Goal: Transaction & Acquisition: Obtain resource

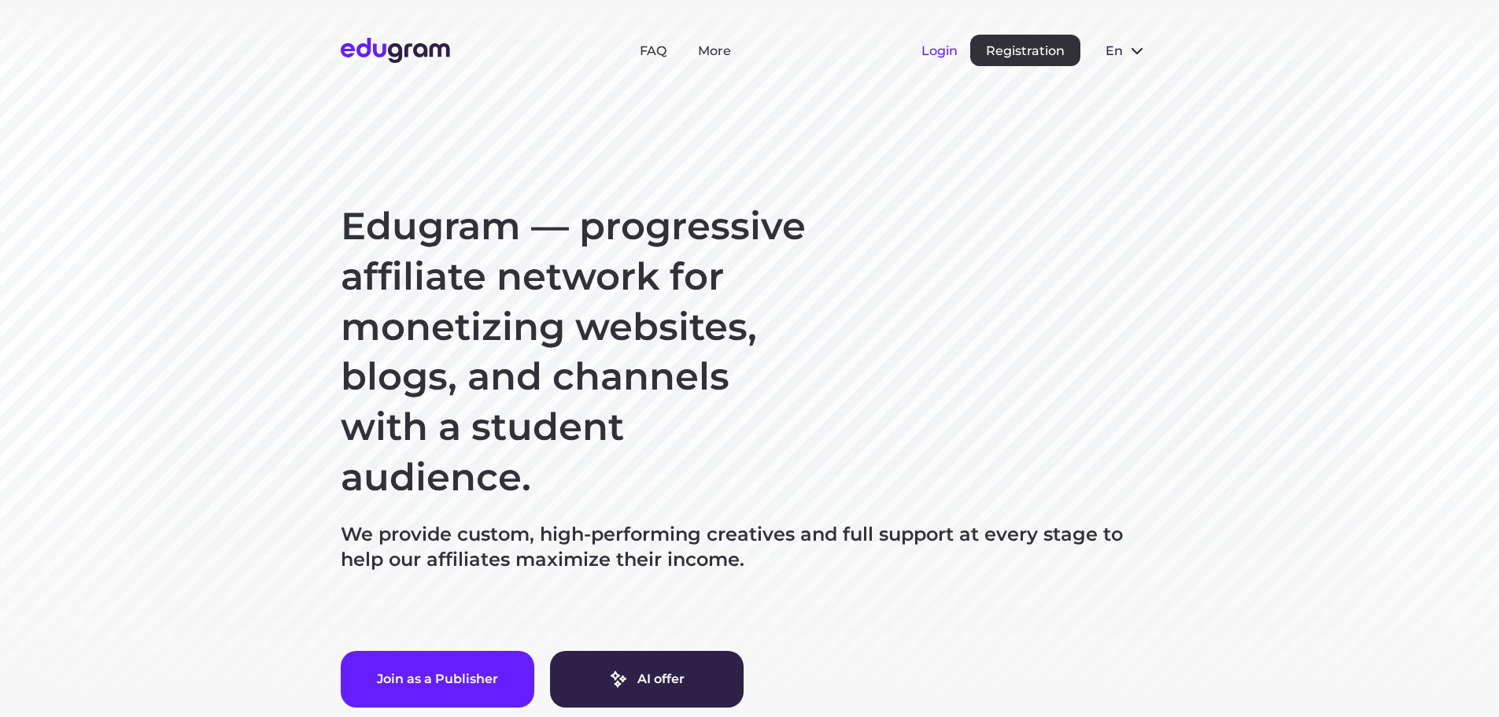
click at [947, 46] on button "Login" at bounding box center [940, 50] width 36 height 15
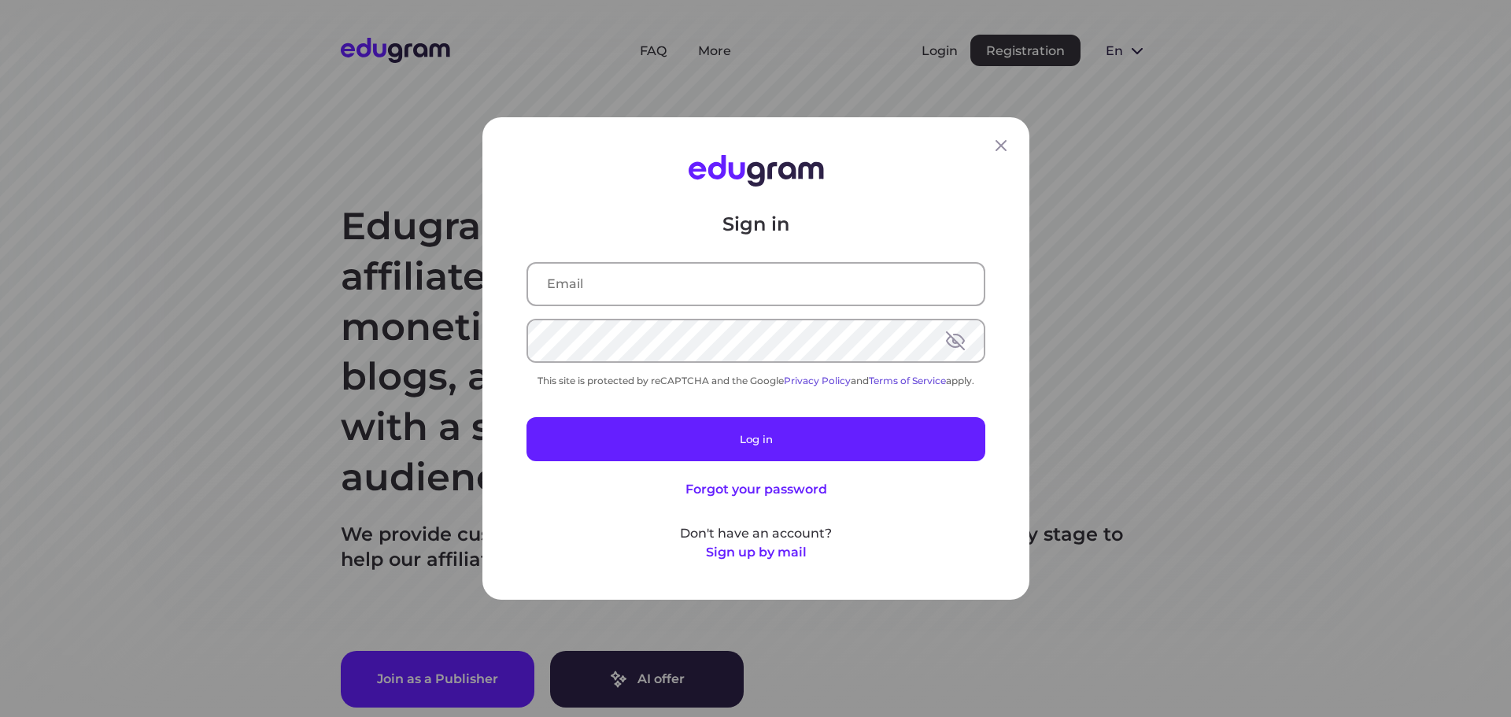
type input "vitaliizhukovsky@gmail.com"
click at [712, 291] on input "vitaliizhukovsky@gmail.com" at bounding box center [756, 284] width 456 height 41
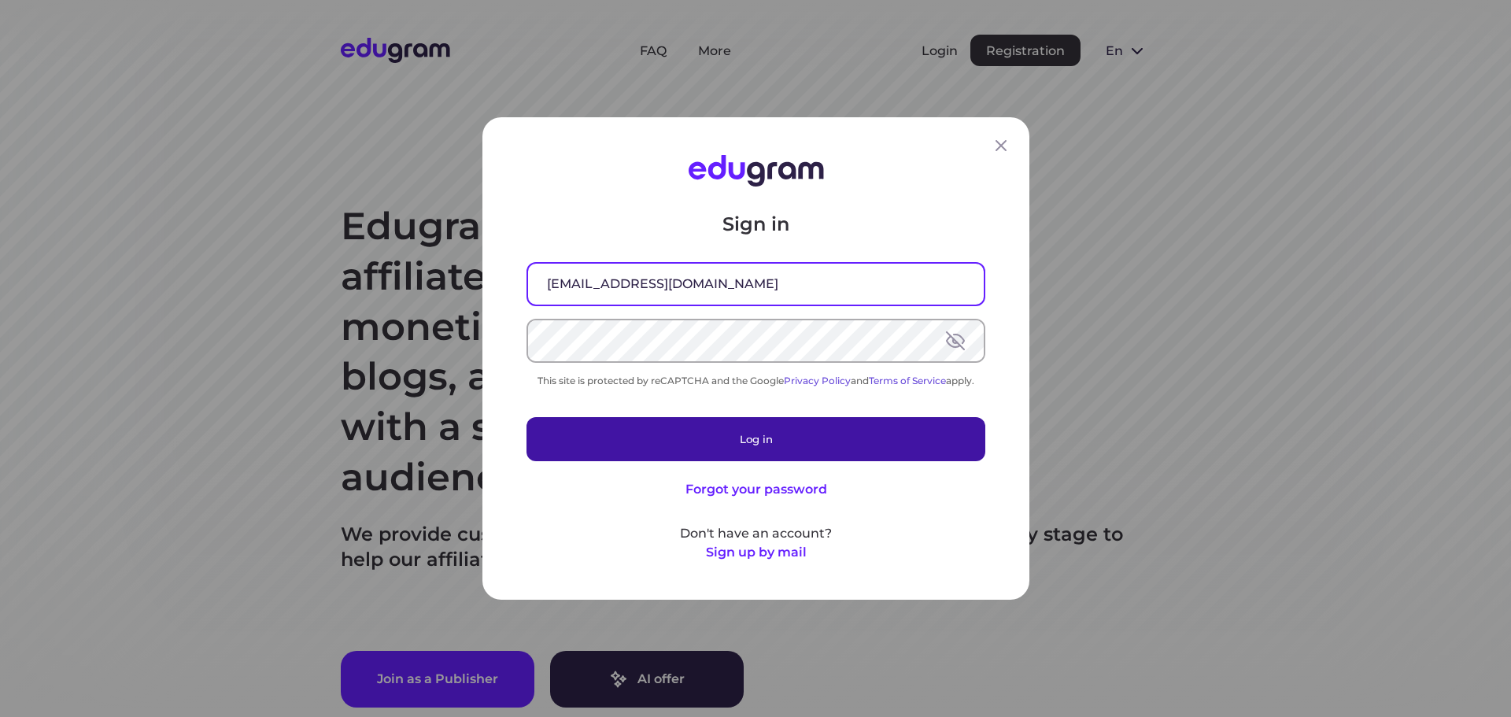
click at [765, 468] on div "Sign in vitaliizhukovsky@gmail.com This site is protected by reCAPTCHA and the …" at bounding box center [756, 387] width 459 height 350
click at [774, 445] on button "Log in" at bounding box center [756, 439] width 459 height 44
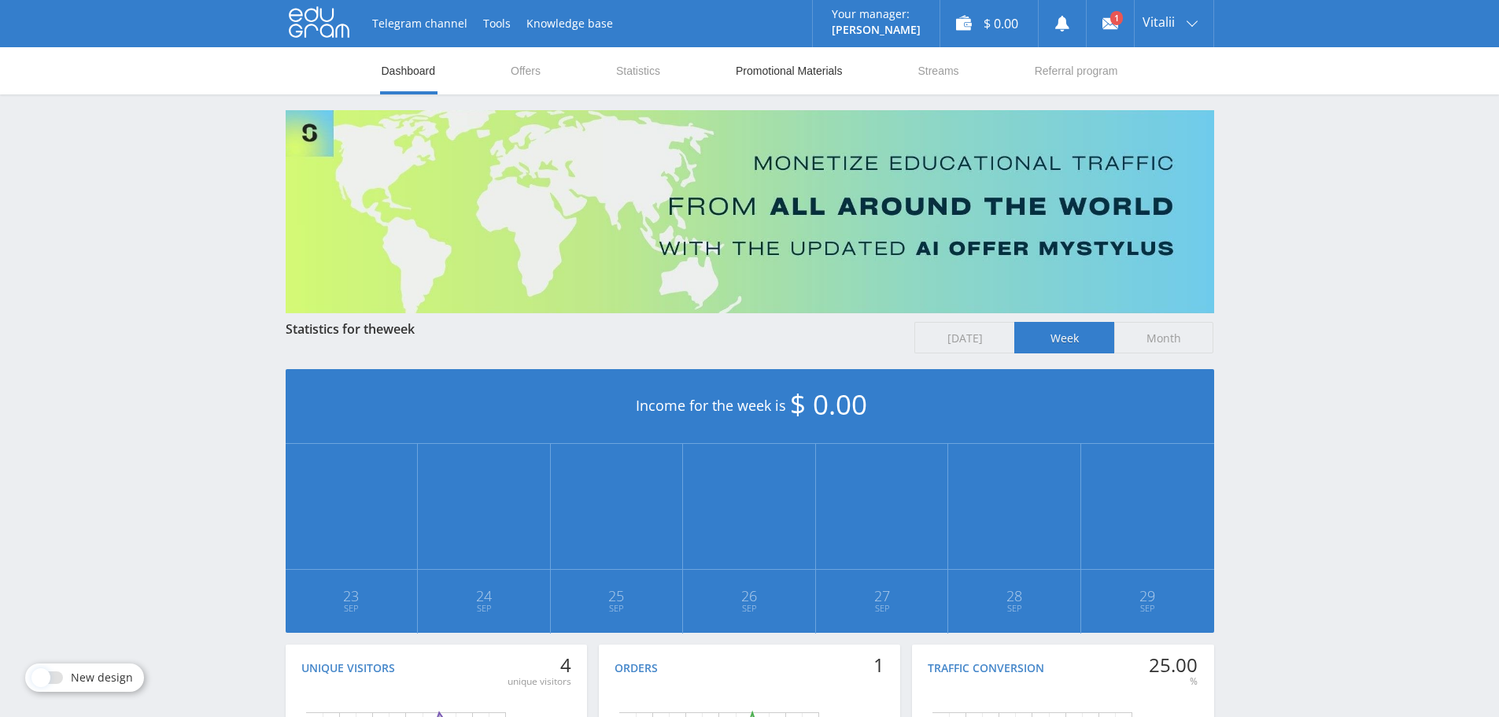
click at [785, 67] on link "Promotional Materials" at bounding box center [788, 70] width 109 height 47
select select "2"
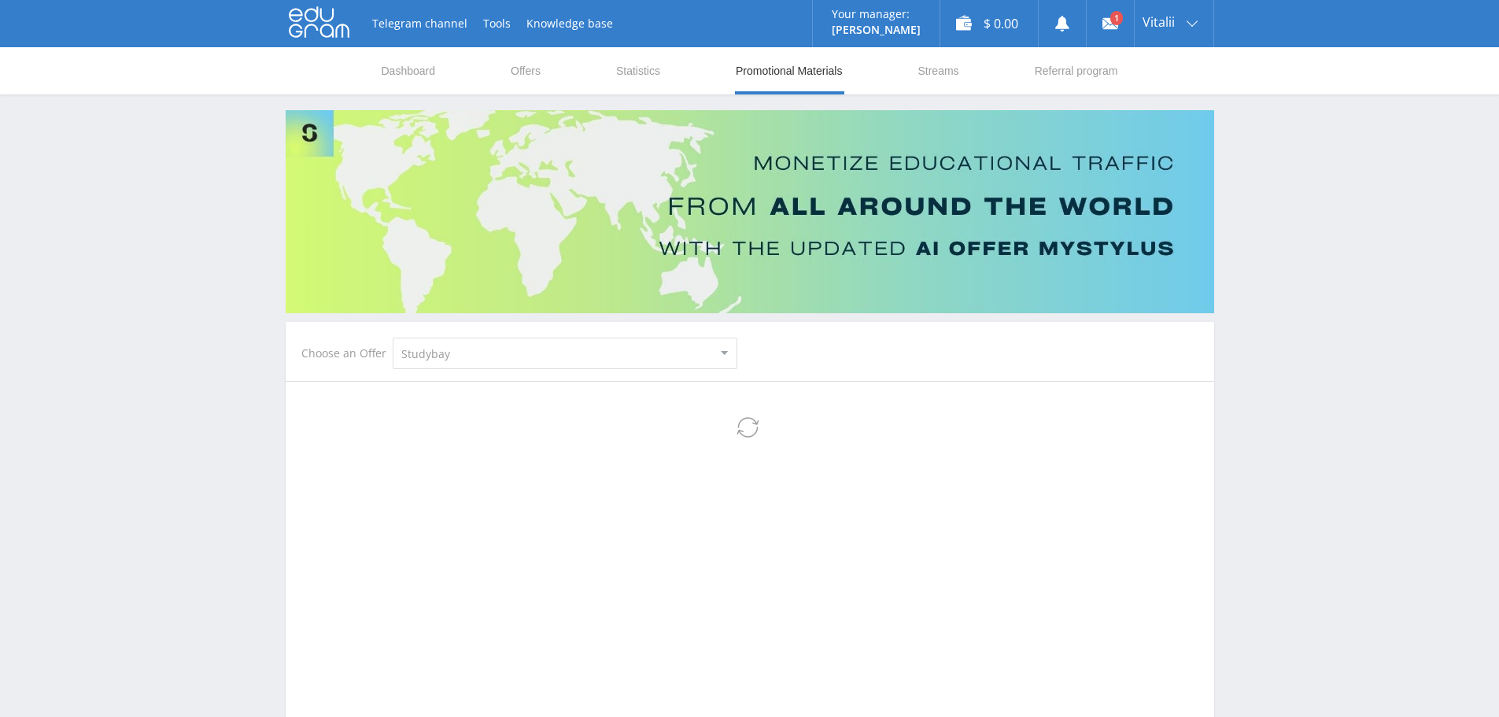
select select "2"
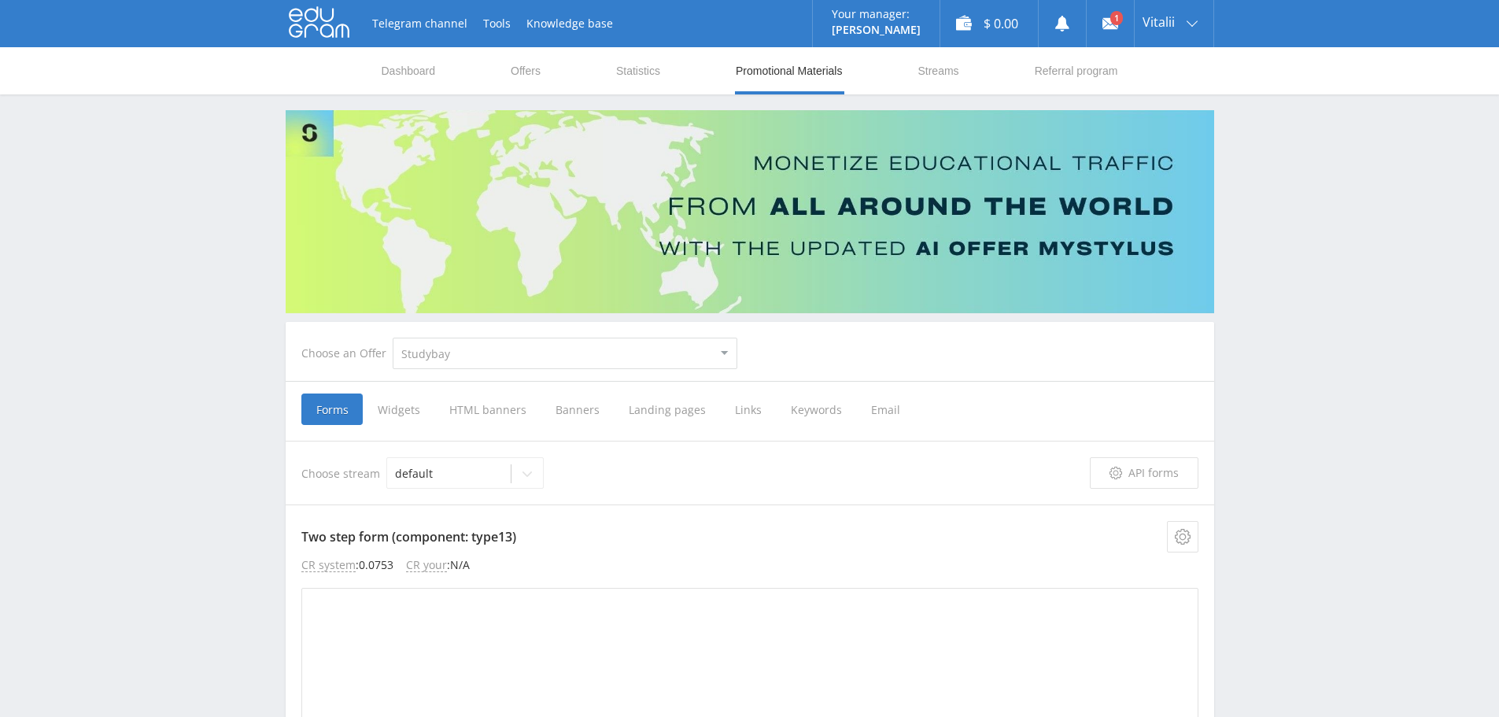
click at [581, 411] on span "Banners" at bounding box center [577, 409] width 73 height 31
click at [0, 0] on input "Banners" at bounding box center [0, 0] width 0 height 0
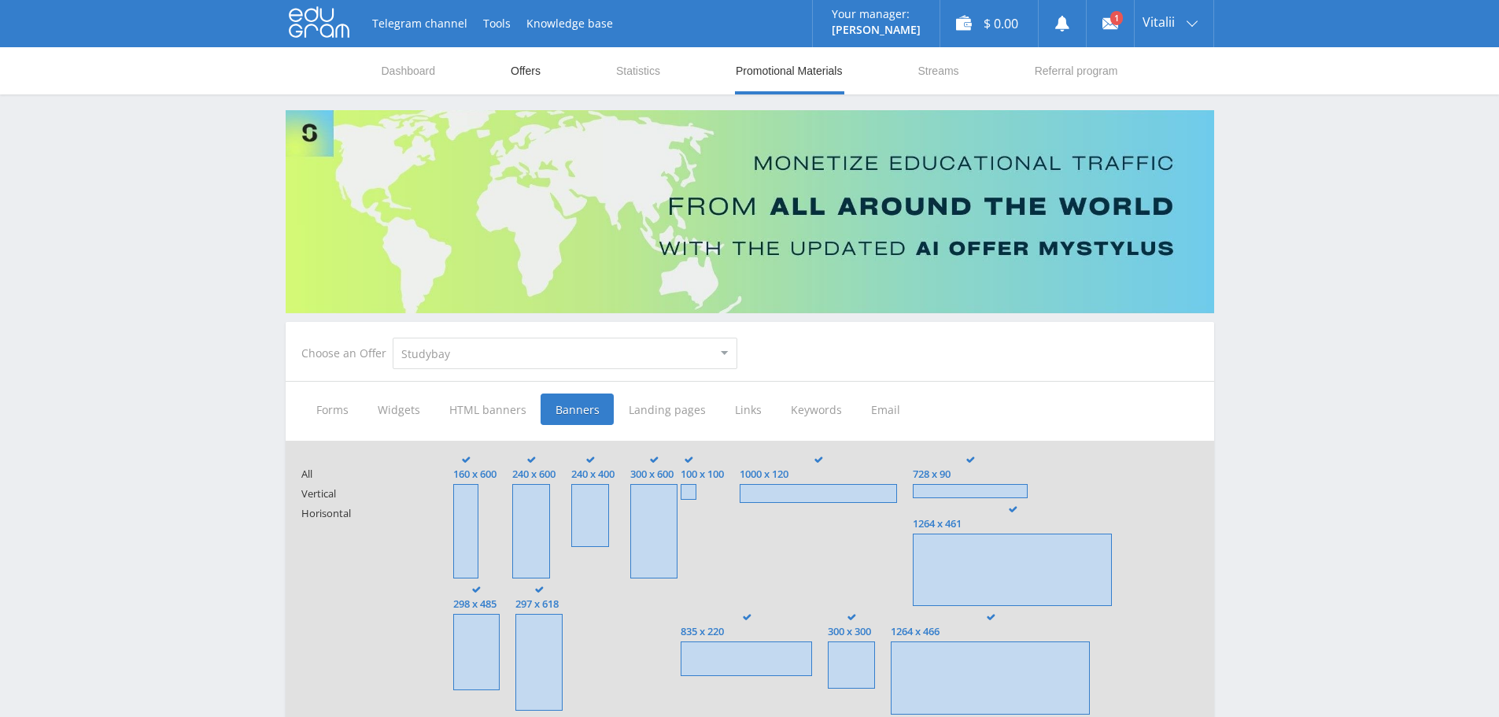
click at [528, 75] on link "Offers" at bounding box center [525, 70] width 33 height 47
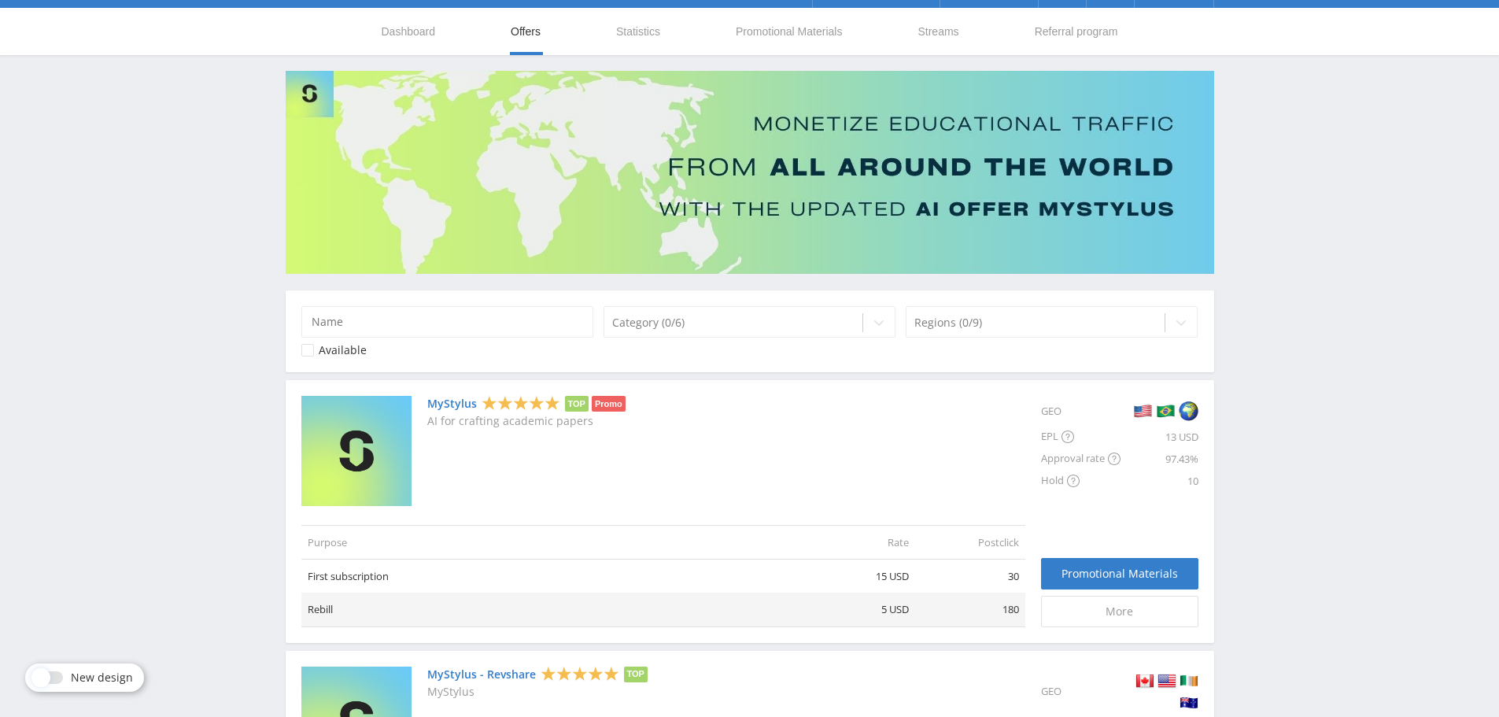
scroll to position [118, 0]
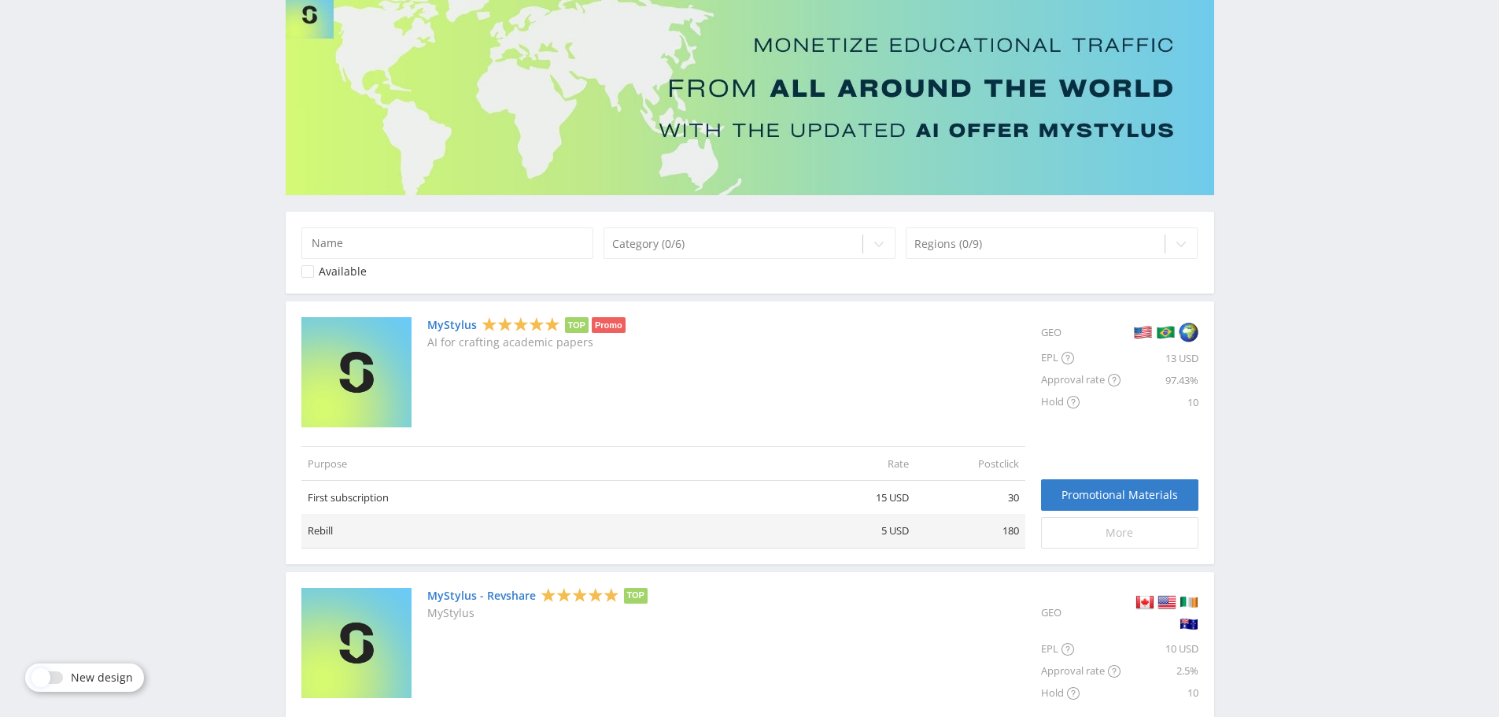
click at [1109, 529] on span "More" at bounding box center [1120, 533] width 28 height 13
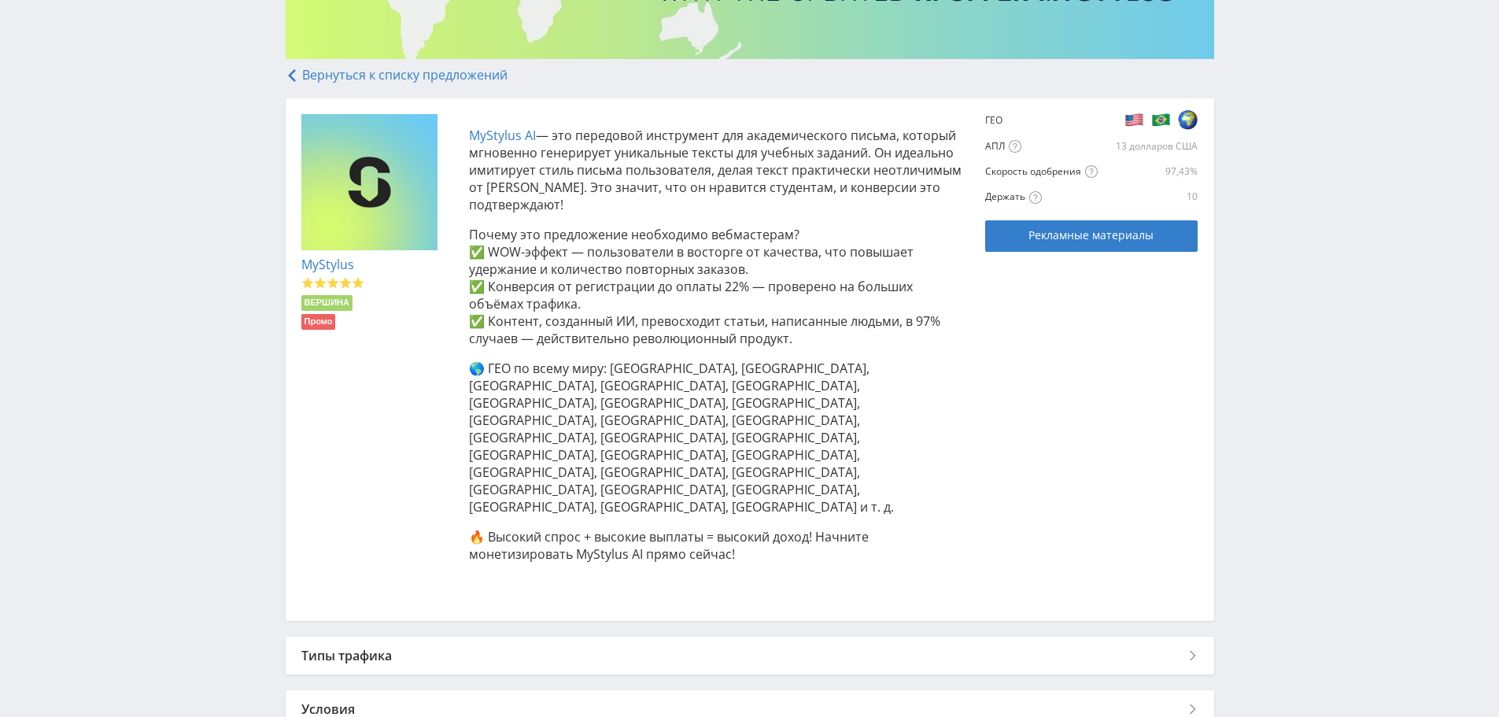
scroll to position [256, 0]
click at [1028, 635] on div "Типы трафика" at bounding box center [750, 654] width 929 height 38
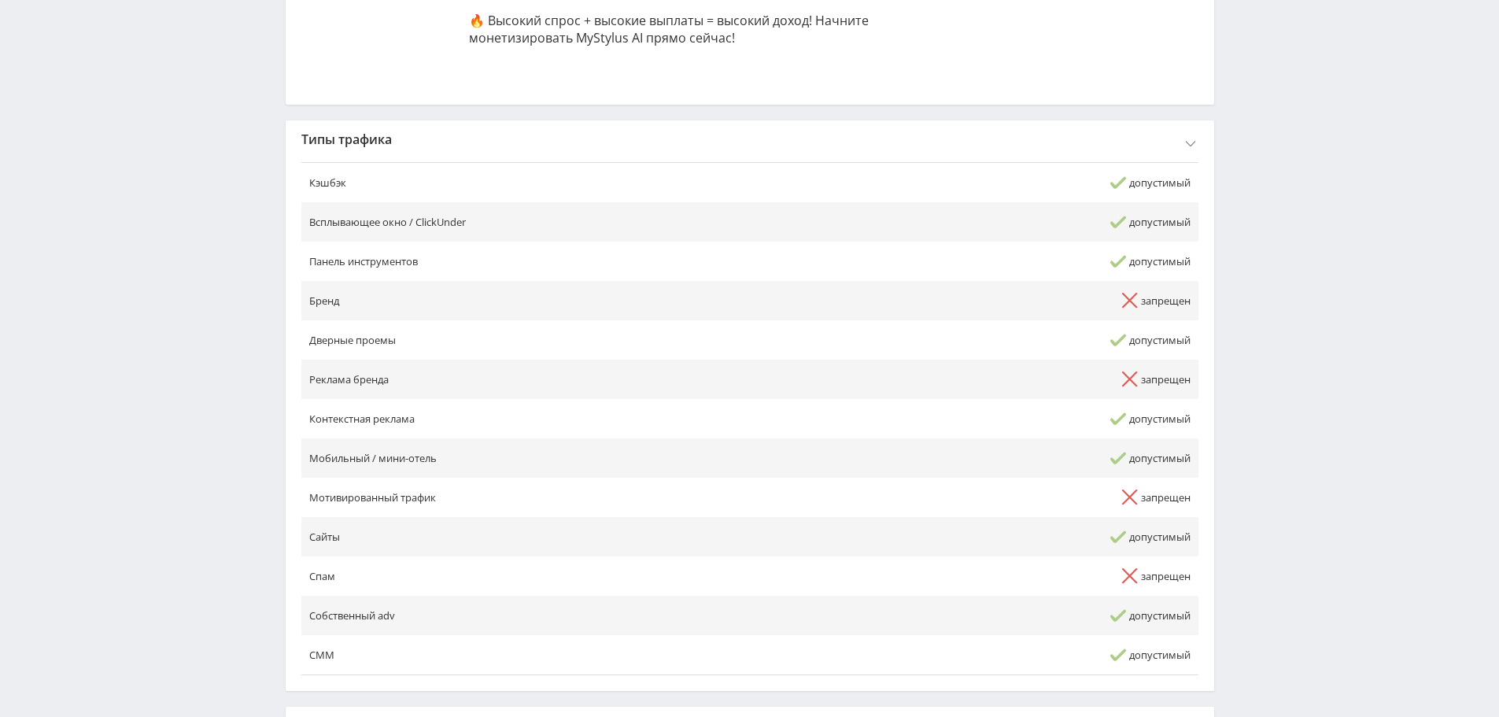
scroll to position [789, 0]
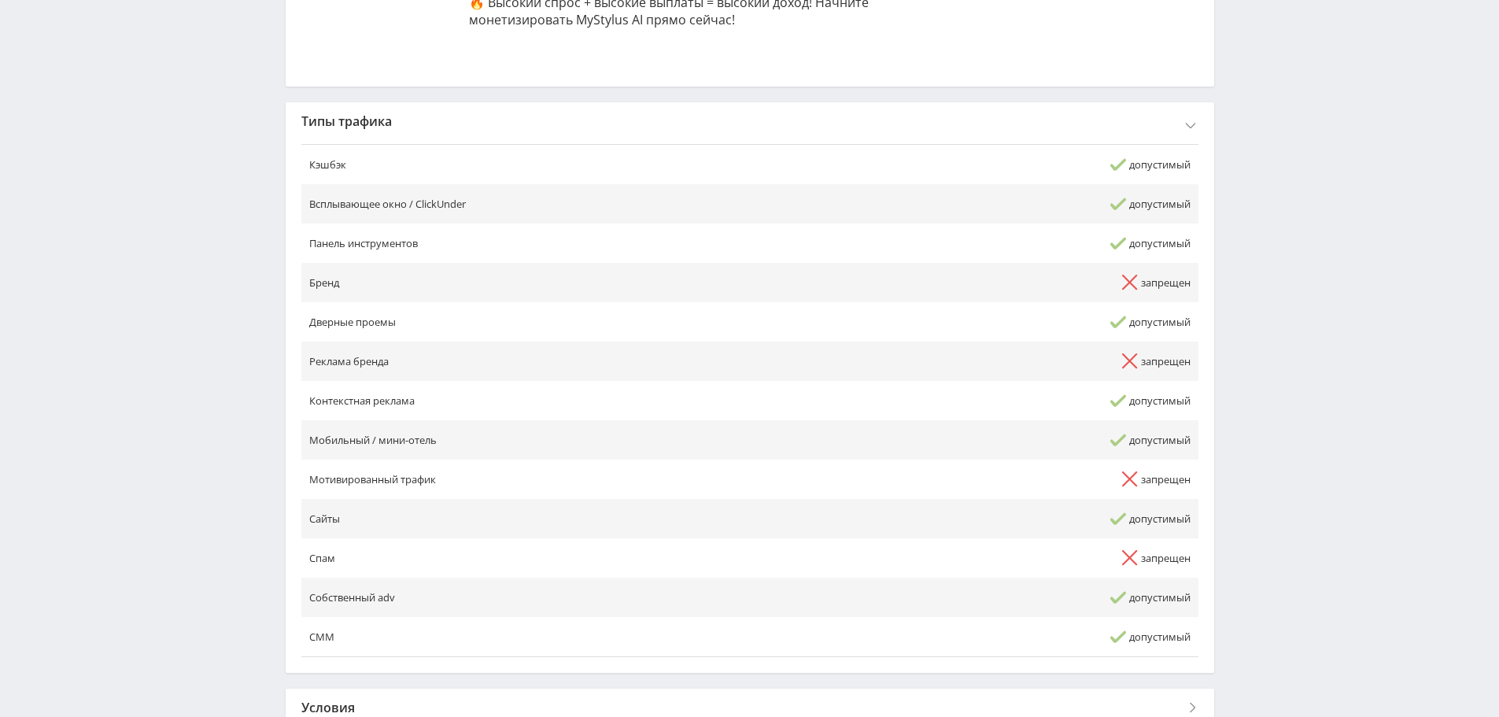
click at [886, 689] on div "Условия" at bounding box center [750, 708] width 929 height 38
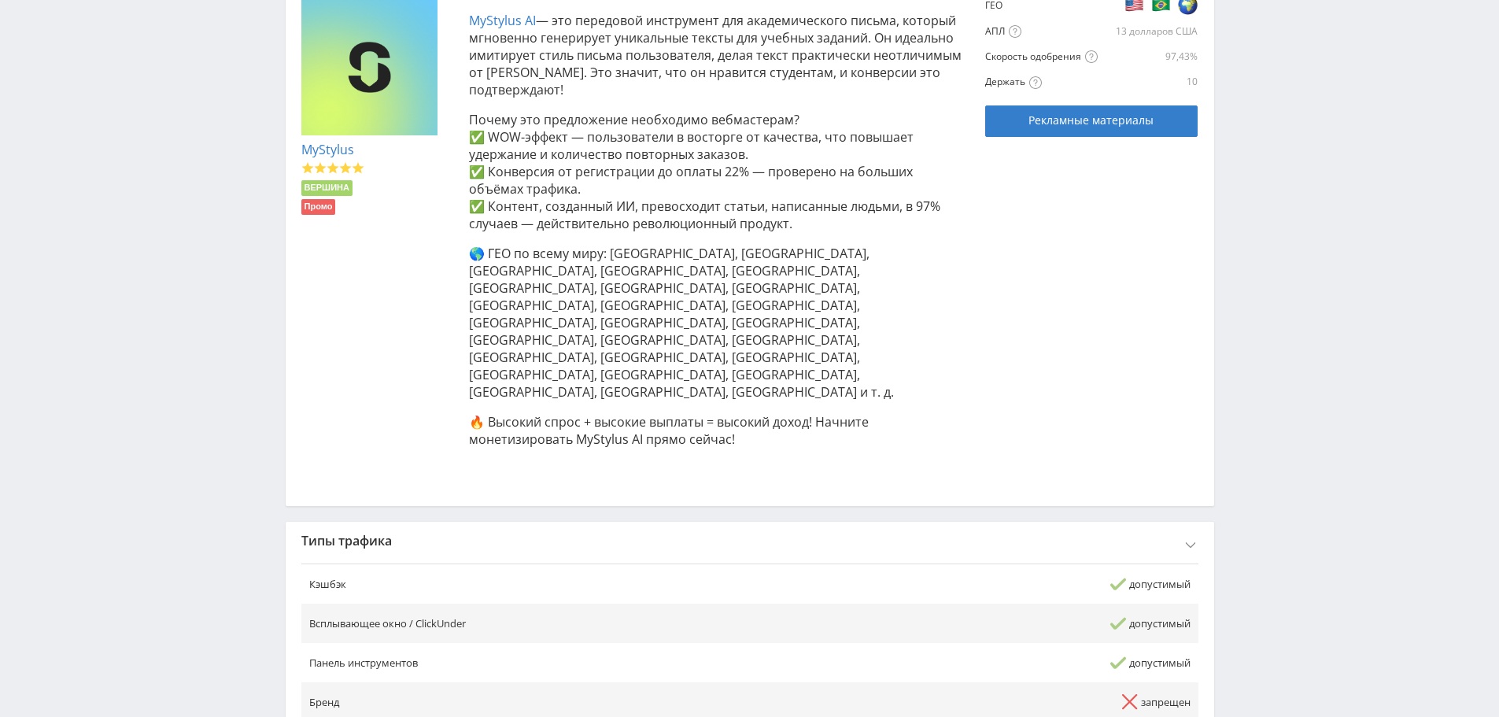
scroll to position [0, 0]
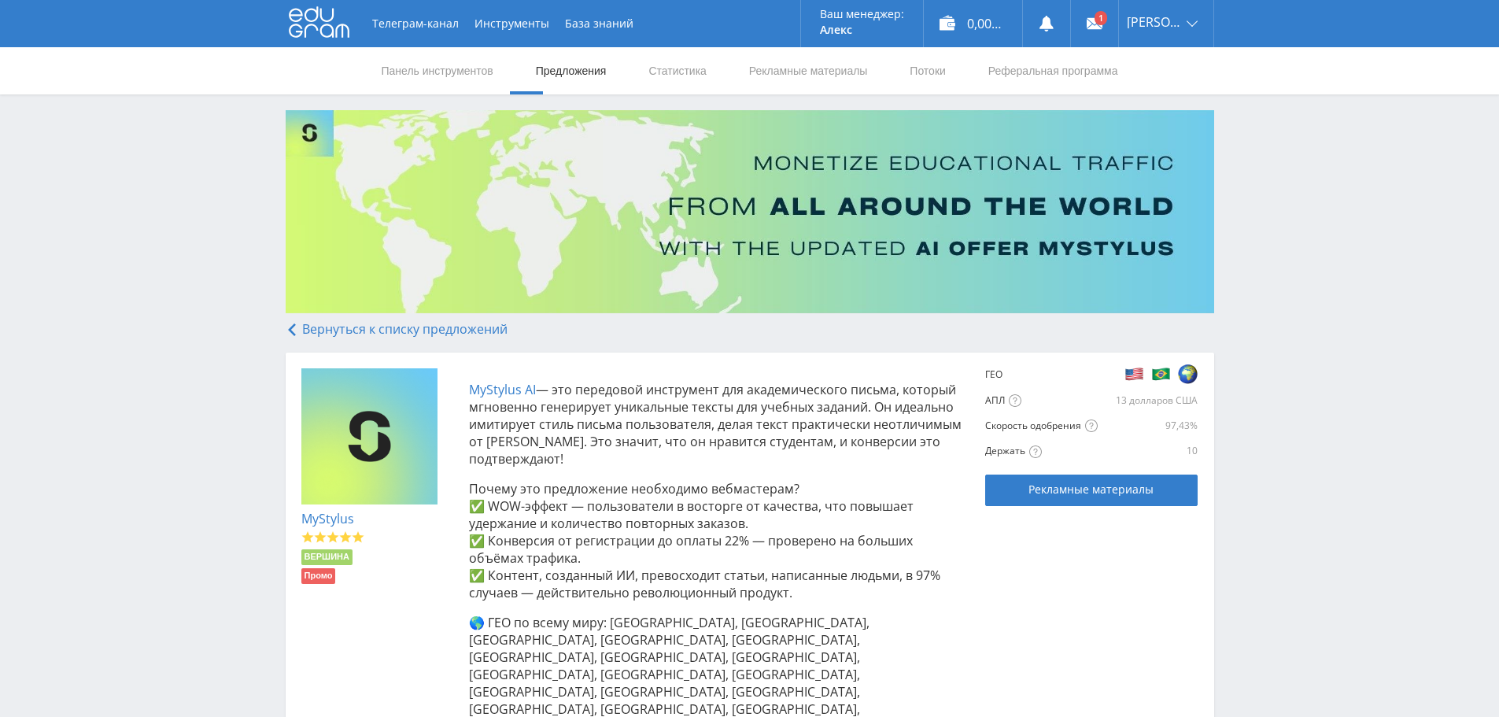
click at [357, 331] on font "Вернуться к списку предложений" at bounding box center [404, 328] width 205 height 17
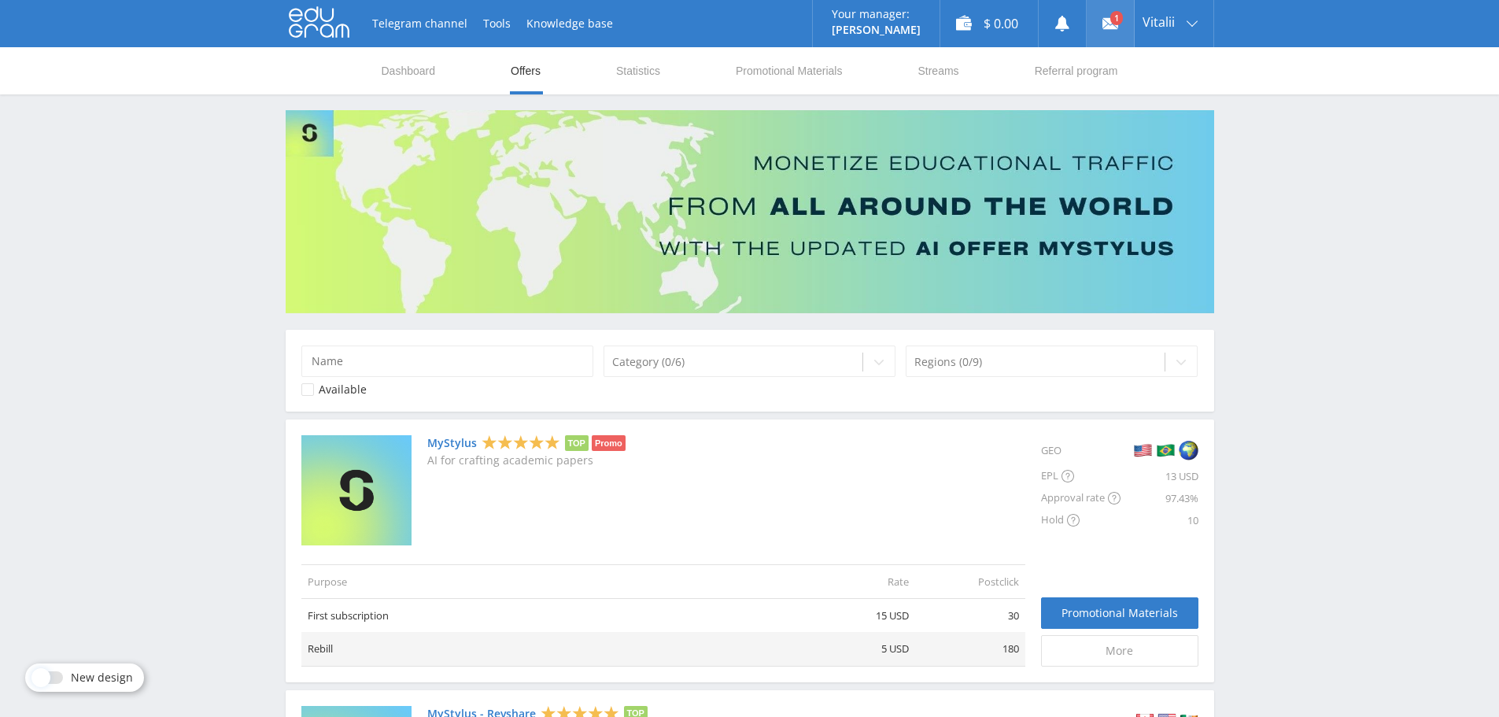
click at [1113, 23] on link at bounding box center [1110, 23] width 47 height 47
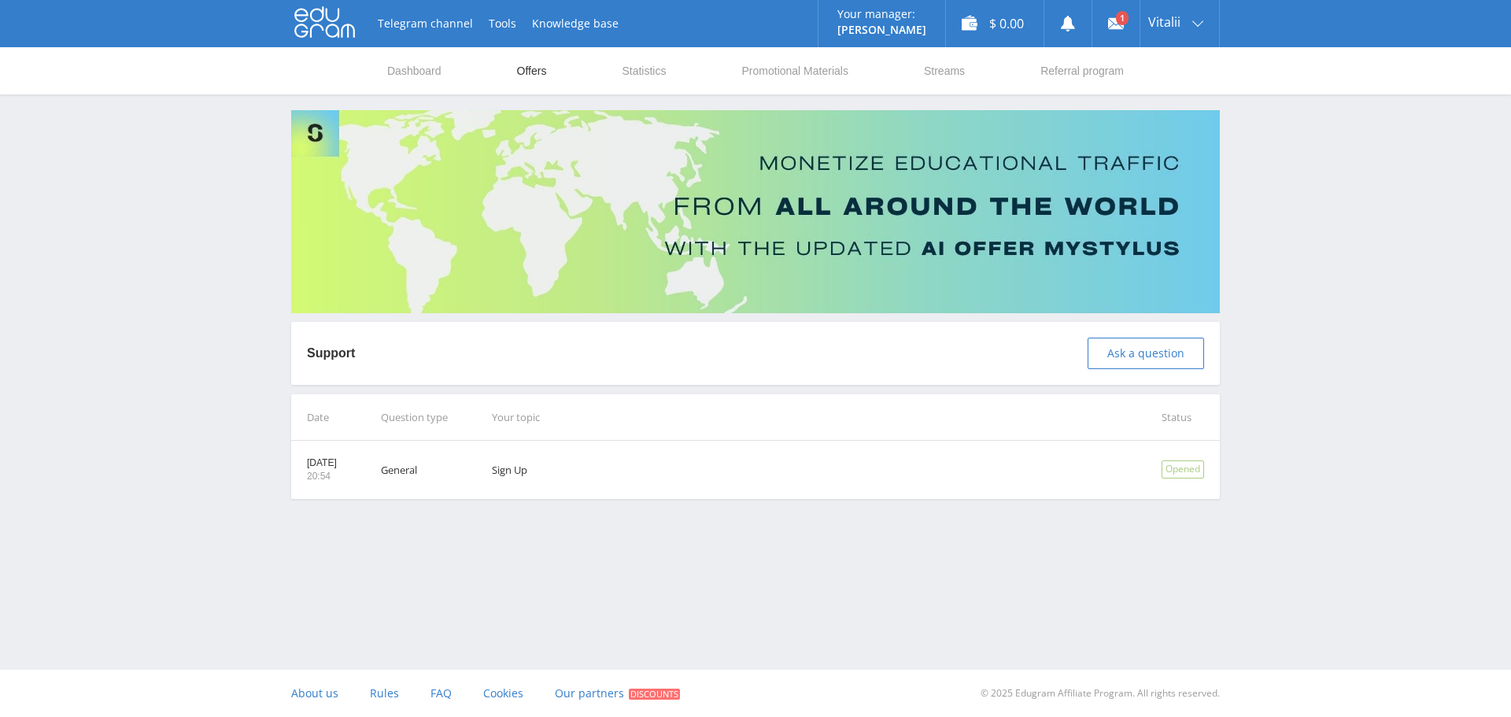
click at [531, 74] on link "Offers" at bounding box center [532, 70] width 33 height 47
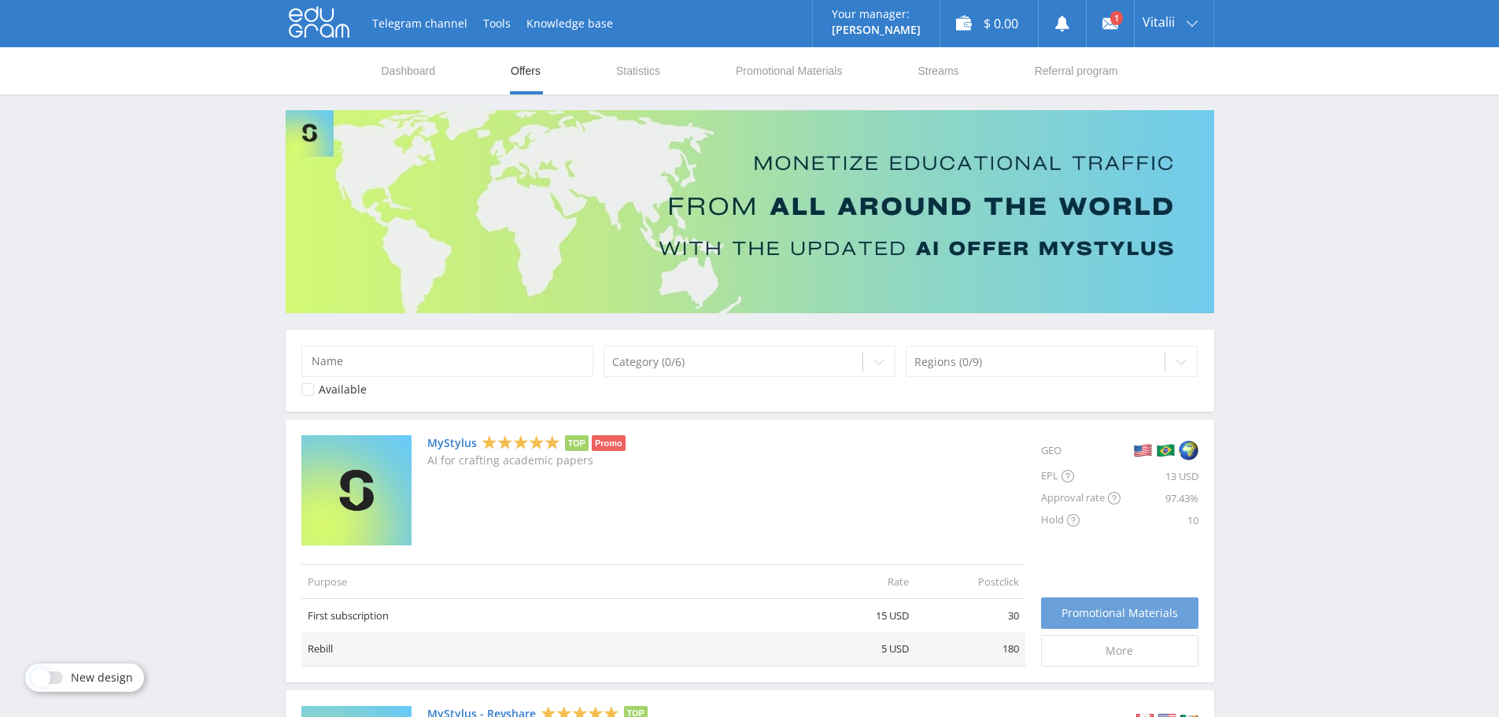
click at [1133, 613] on span "Promotional Materials" at bounding box center [1120, 613] width 116 height 13
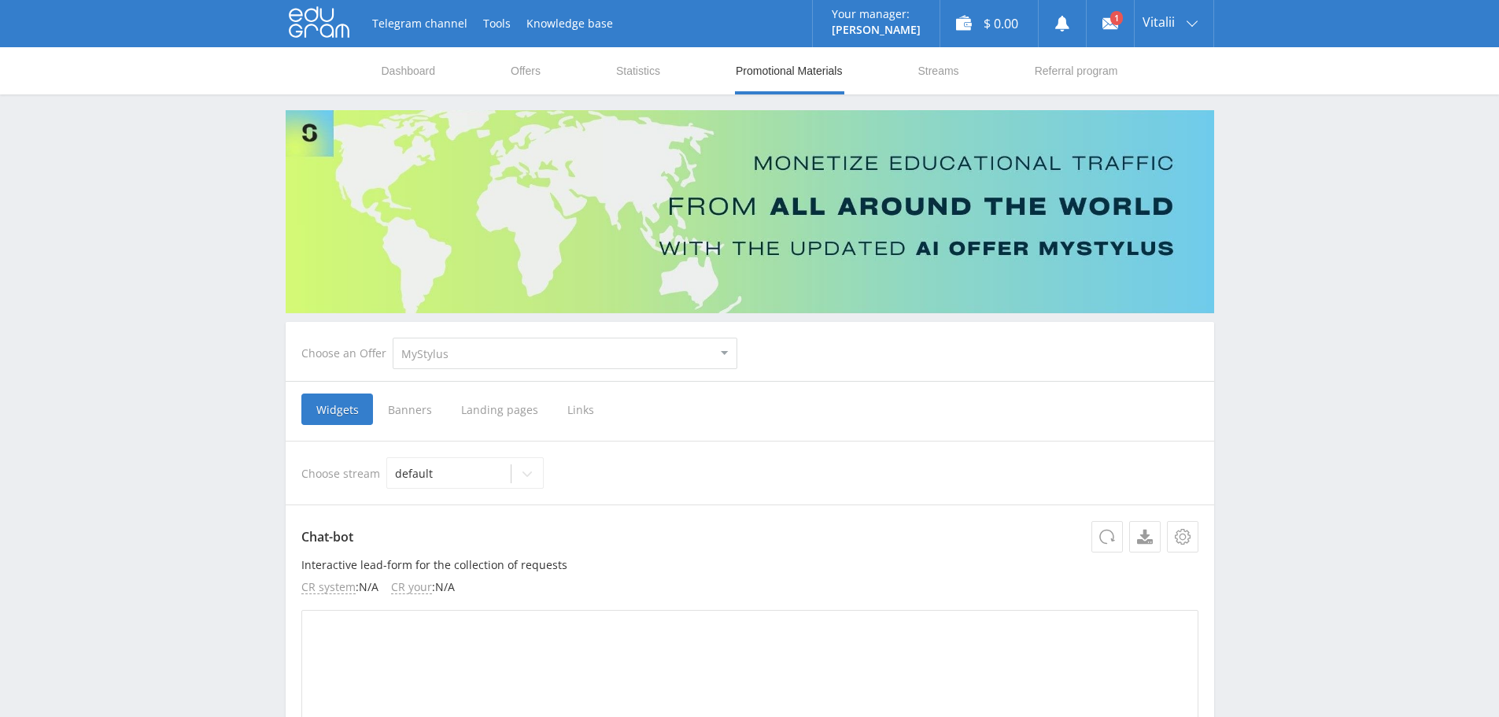
click at [403, 406] on span "Banners" at bounding box center [409, 409] width 73 height 31
click at [0, 0] on input "Banners" at bounding box center [0, 0] width 0 height 0
